Goal: Navigation & Orientation: Find specific page/section

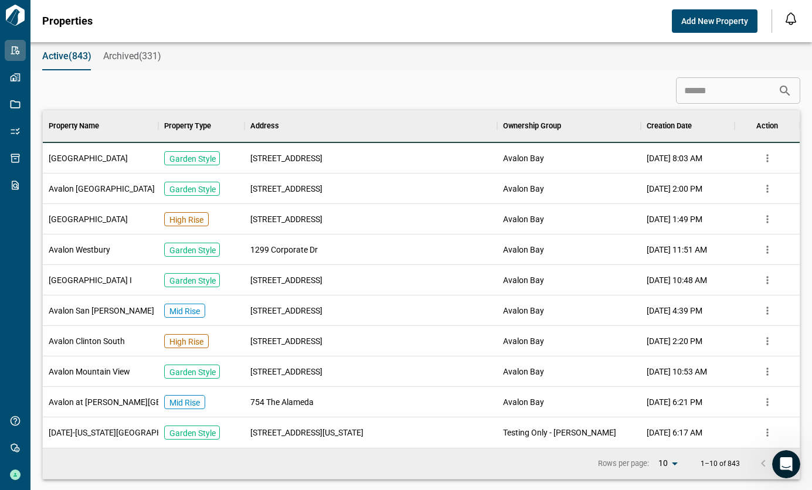
scroll to position [329, 752]
